Goal: Check status

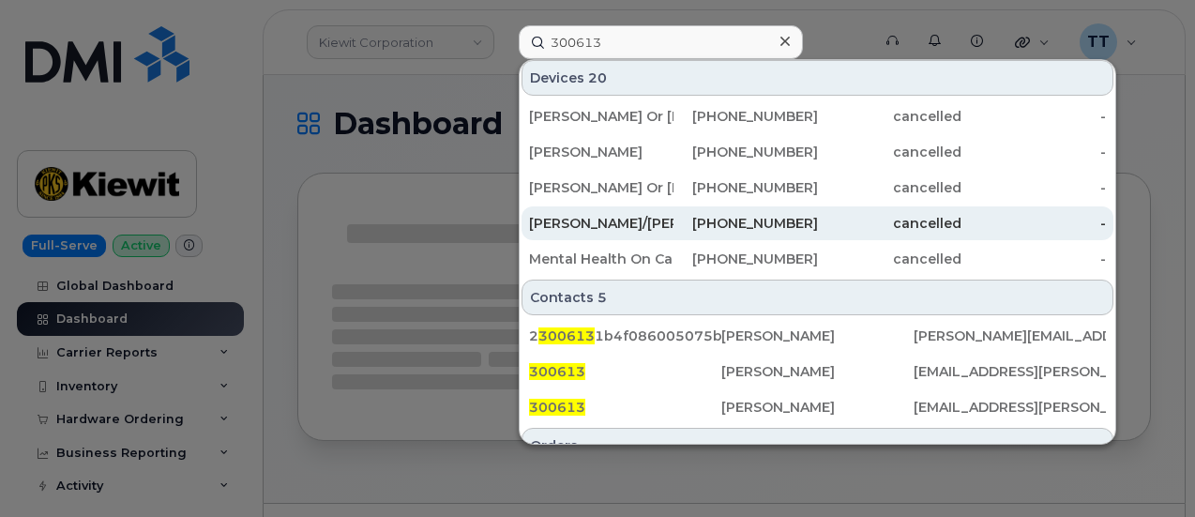
scroll to position [657, 0]
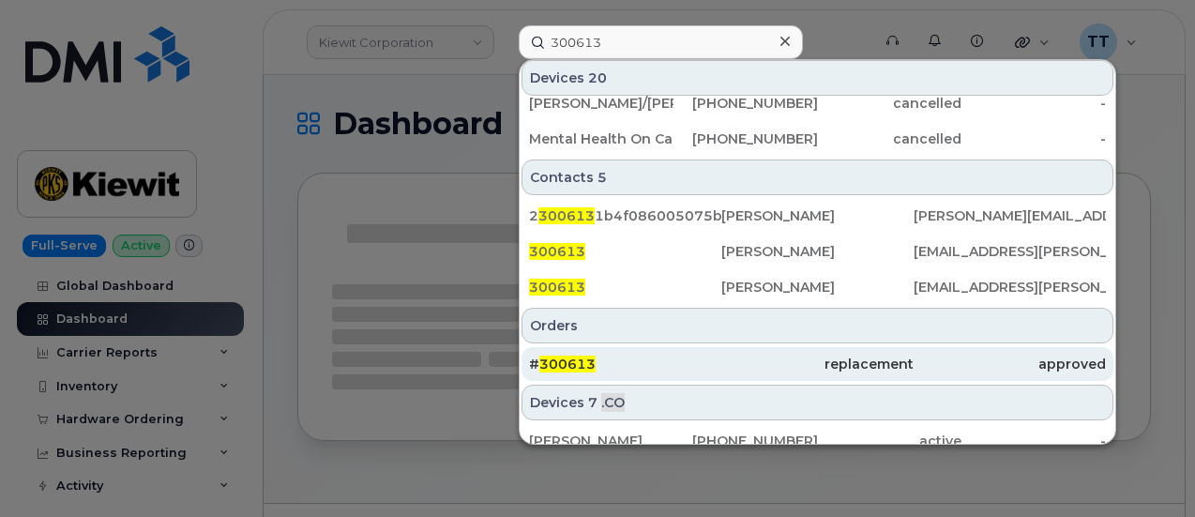
type input "300613"
click at [636, 358] on div "# 300613" at bounding box center [625, 364] width 192 height 19
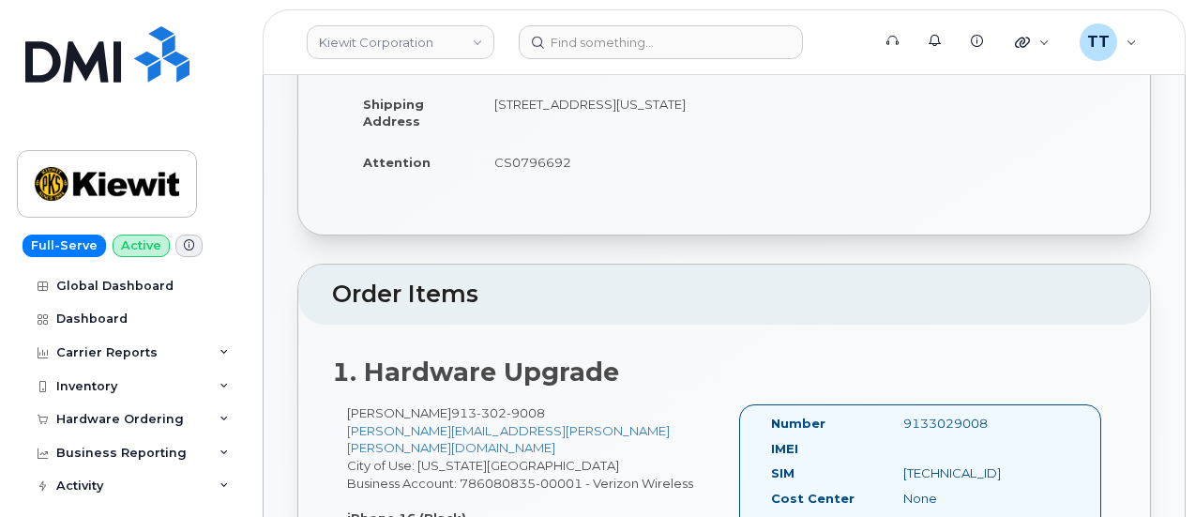
scroll to position [148, 0]
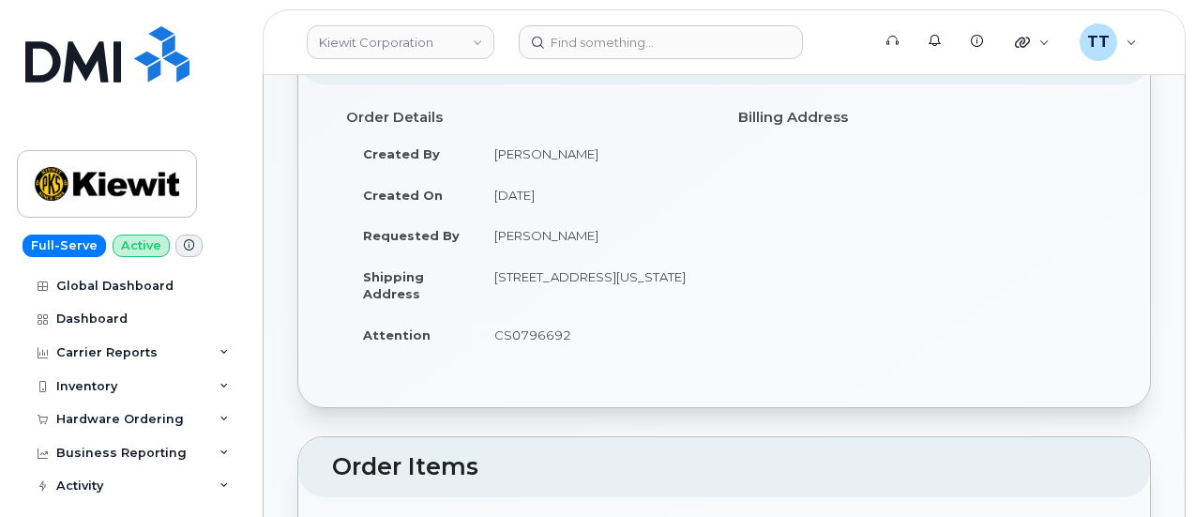
click at [534, 351] on td "CS0796692" at bounding box center [594, 334] width 233 height 41
drag, startPoint x: 534, startPoint y: 351, endPoint x: 721, endPoint y: 370, distance: 187.6
click at [721, 370] on div "Order Details Created By Travis Tedesco Created On September 12, 2025 Requested…" at bounding box center [528, 236] width 392 height 271
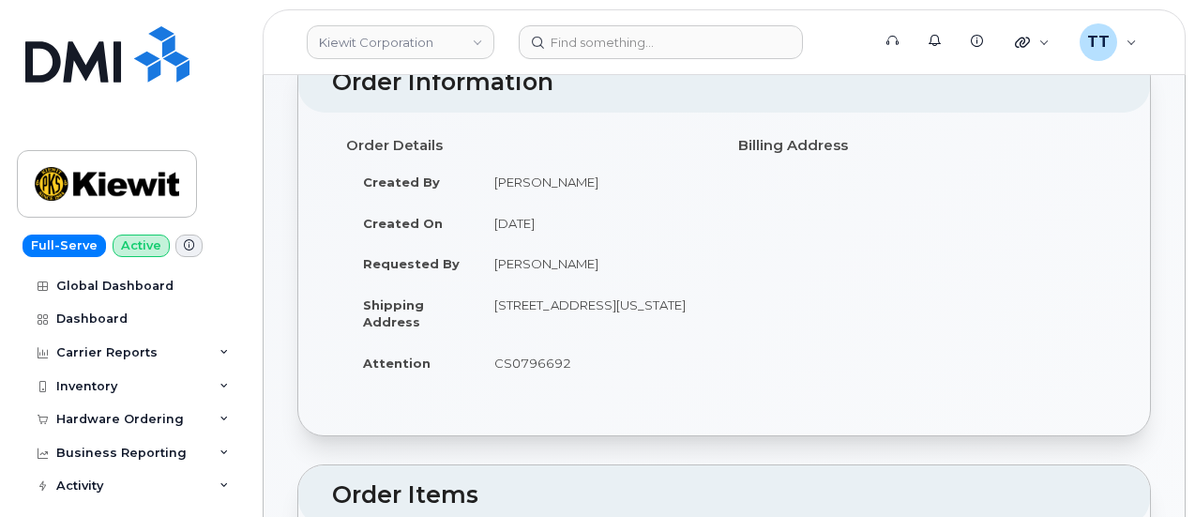
scroll to position [0, 0]
